Goal: Information Seeking & Learning: Find specific fact

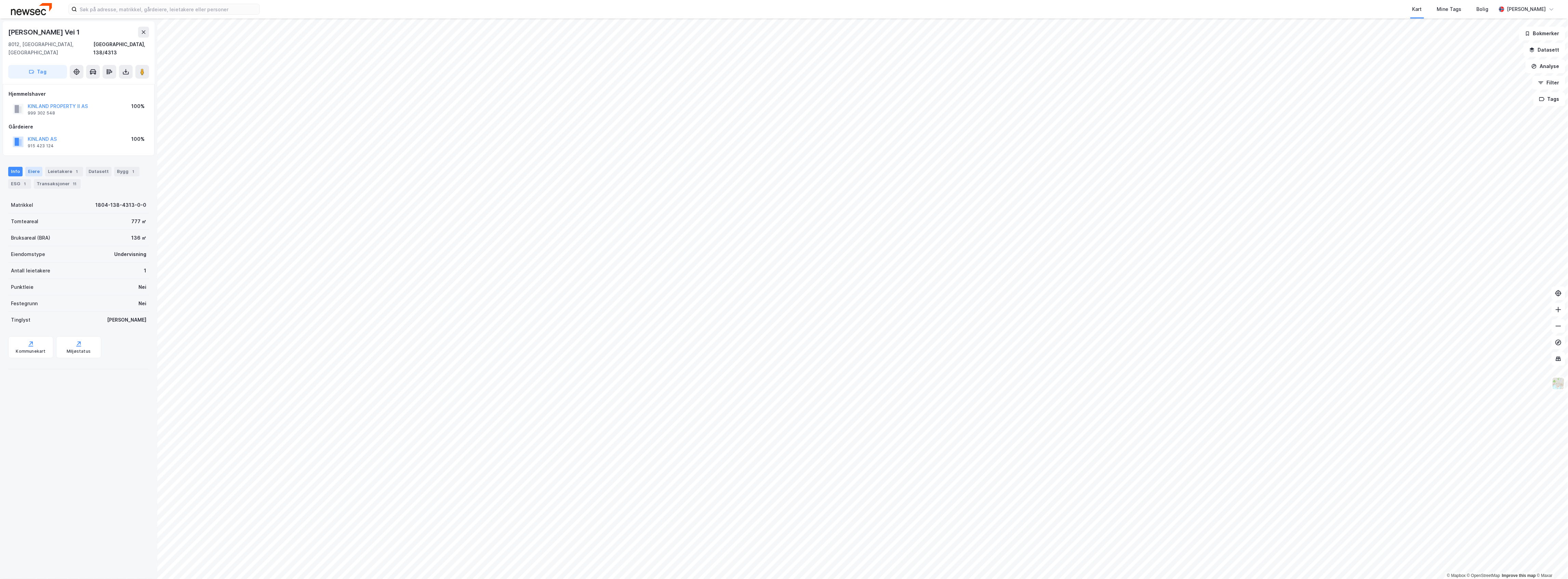
click at [32, 167] on div "Eiere" at bounding box center [33, 171] width 17 height 9
click at [31, 237] on div "100% Kinland Property II AS" at bounding box center [83, 241] width 115 height 8
click at [26, 239] on icon at bounding box center [28, 241] width 6 height 6
click at [36, 250] on icon at bounding box center [36, 253] width 6 height 6
click at [45, 263] on icon at bounding box center [44, 265] width 2 height 4
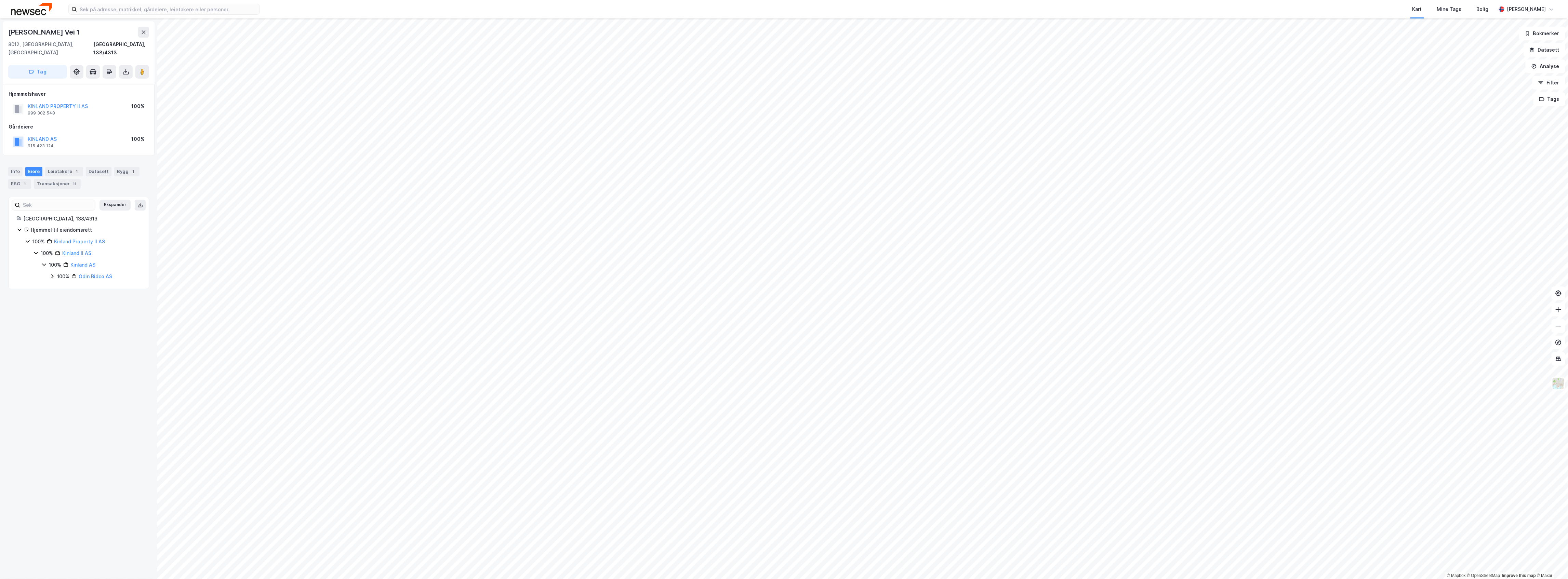
click at [51, 273] on icon at bounding box center [52, 276] width 6 height 6
click at [34, 250] on icon at bounding box center [36, 253] width 6 height 6
click at [42, 273] on icon at bounding box center [44, 276] width 6 height 6
drag, startPoint x: 129, startPoint y: 284, endPoint x: 83, endPoint y: 283, distance: 46.0
click at [83, 284] on div "100% - [PERSON_NAME]" at bounding box center [98, 288] width 83 height 8
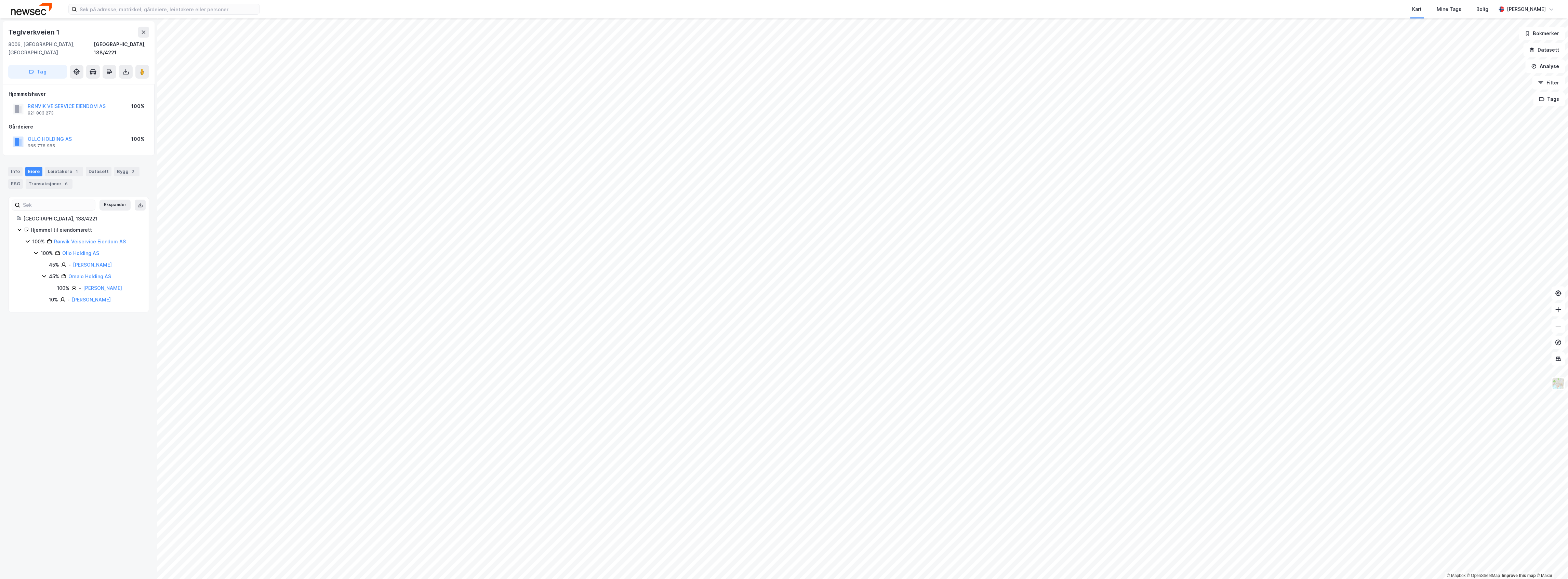
copy link "[PERSON_NAME]"
click at [169, 8] on input at bounding box center [168, 9] width 182 height 10
paste input "[PERSON_NAME]"
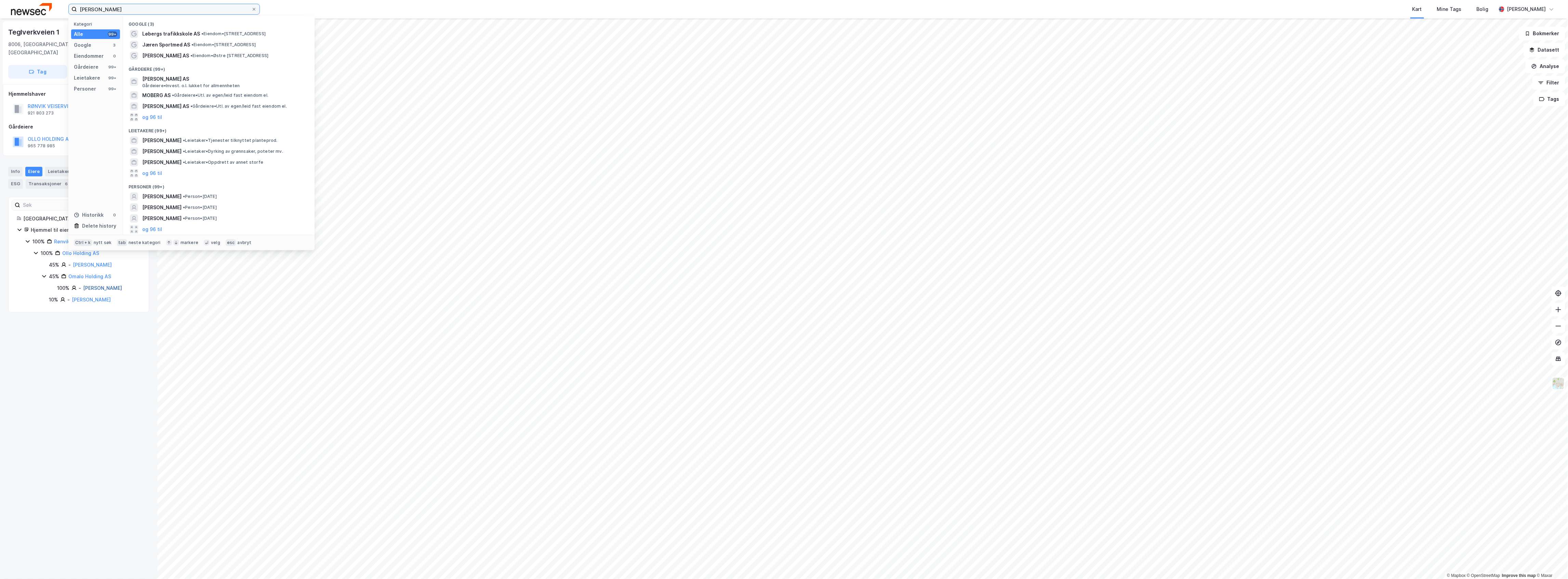
type input "[PERSON_NAME]"
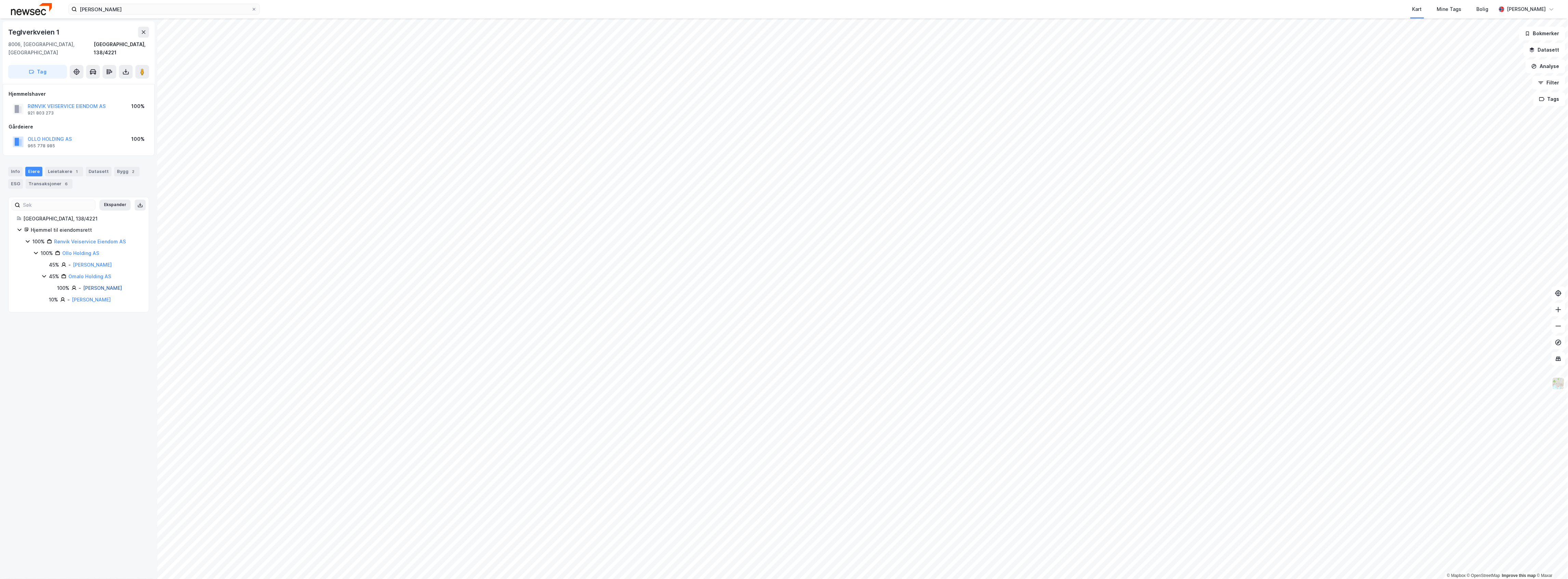
click at [104, 285] on link "[PERSON_NAME]" at bounding box center [103, 288] width 39 height 6
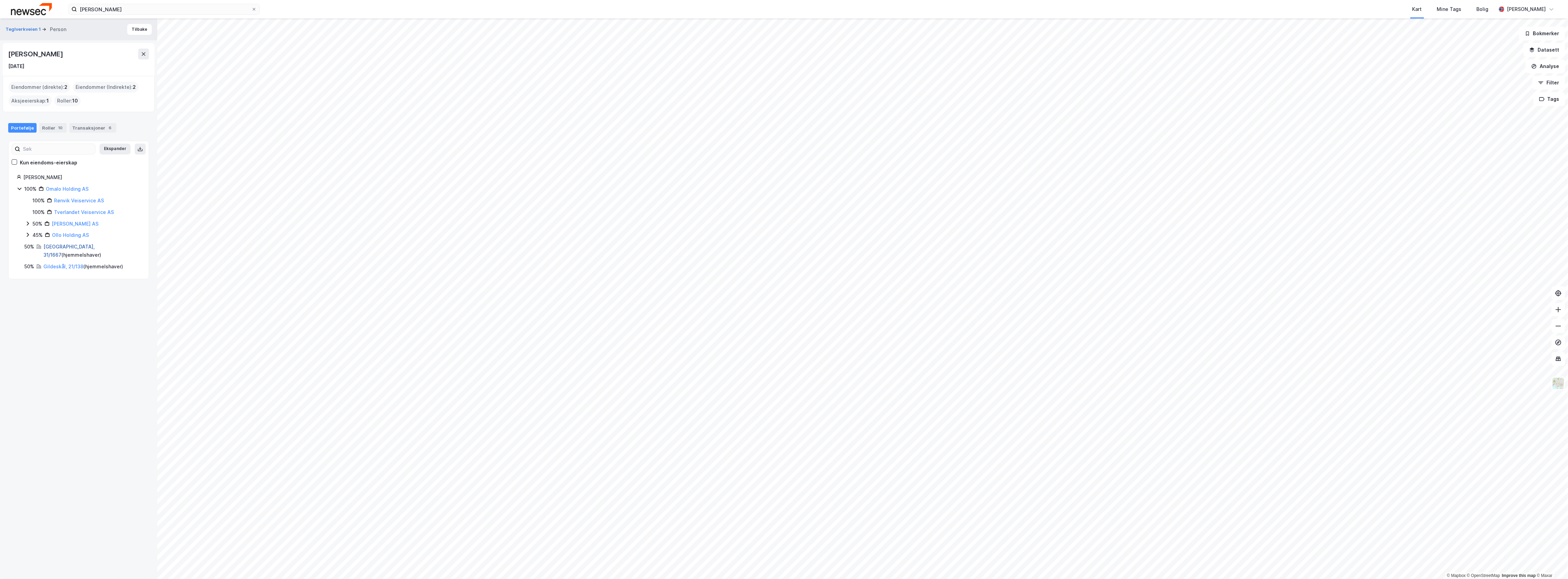
click at [63, 249] on link "[GEOGRAPHIC_DATA], 31/1667" at bounding box center [69, 251] width 51 height 14
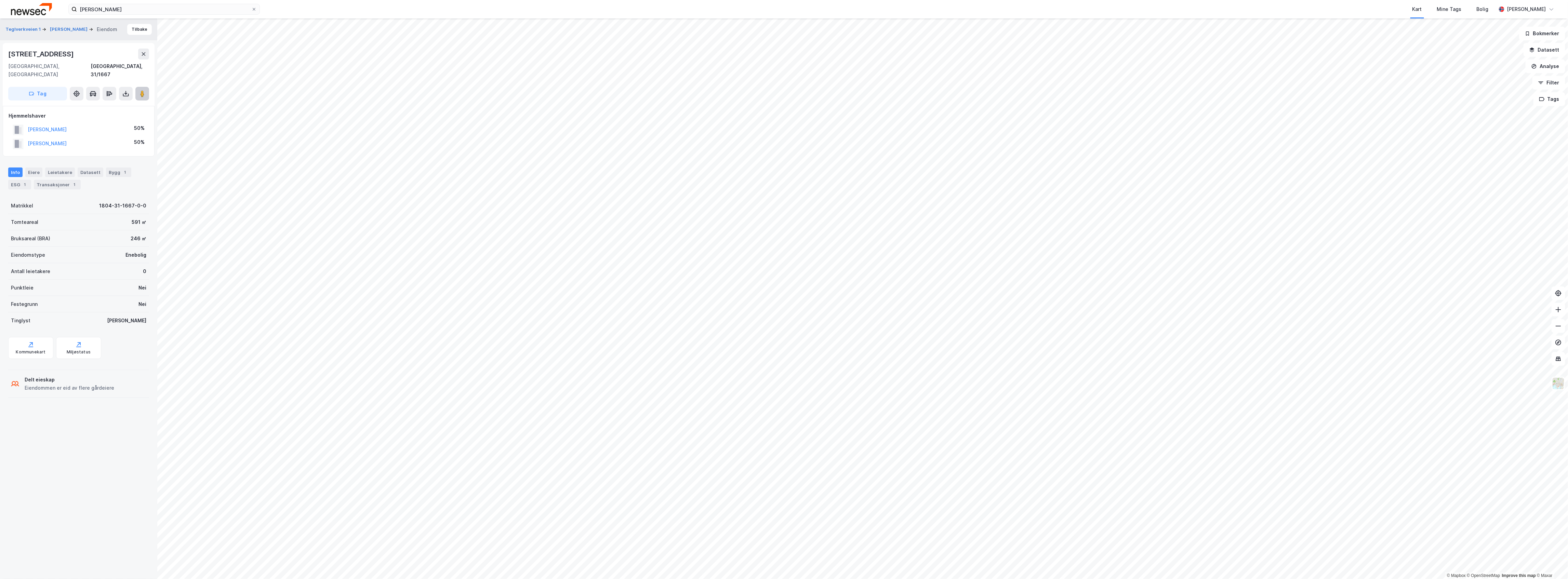
click at [144, 90] on image at bounding box center [142, 93] width 4 height 7
drag, startPoint x: 67, startPoint y: 122, endPoint x: 25, endPoint y: 118, distance: 42.2
click at [25, 123] on div "[PERSON_NAME] 50%" at bounding box center [79, 130] width 140 height 14
copy button "[PERSON_NAME]"
click at [59, 180] on div "Transaksjoner 1" at bounding box center [57, 184] width 47 height 9
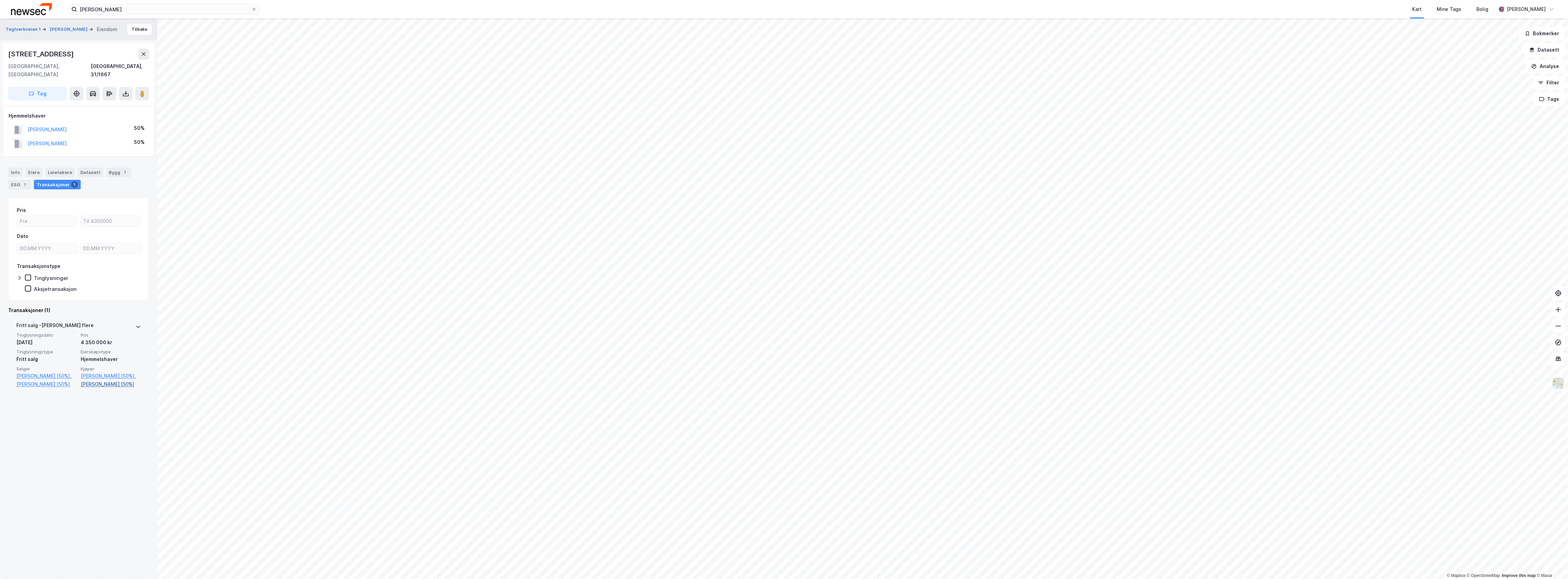
click at [104, 380] on link "[PERSON_NAME] (50%)" at bounding box center [111, 384] width 60 height 8
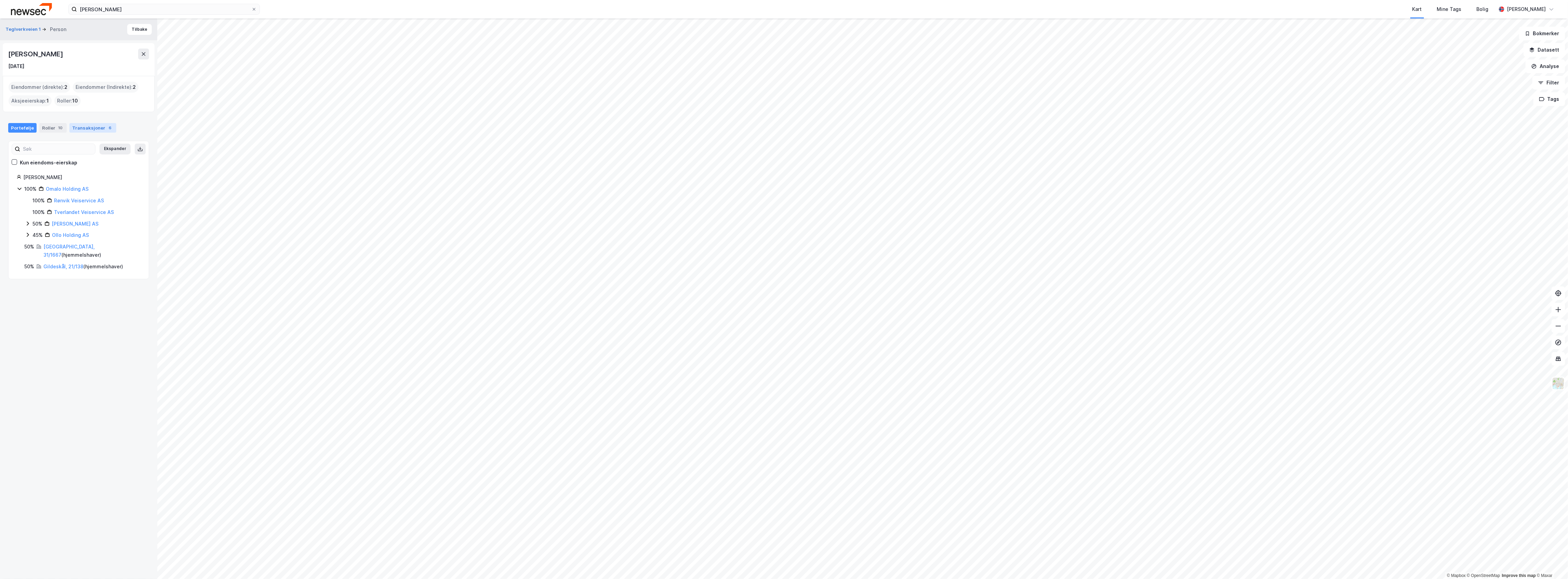
click at [92, 128] on div "Transaksjoner 6" at bounding box center [93, 127] width 47 height 9
